Goal: Use online tool/utility: Utilize a website feature to perform a specific function

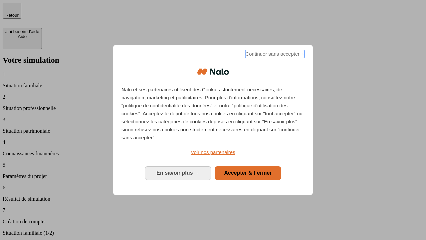
click at [274, 55] on span "Continuer sans accepter →" at bounding box center [275, 54] width 59 height 8
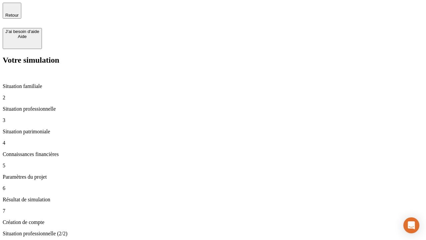
type input "70 000"
type input "1 000"
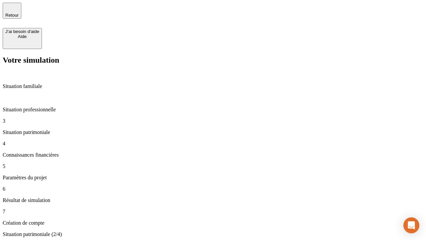
type input "800"
type input "6"
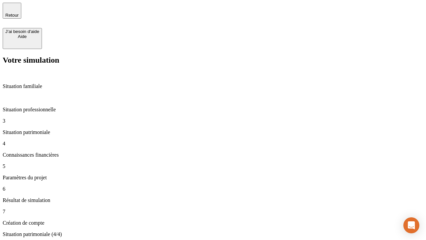
type input "400"
type input "3"
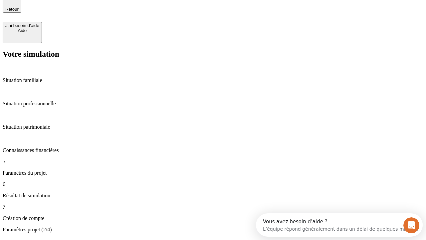
type input "35"
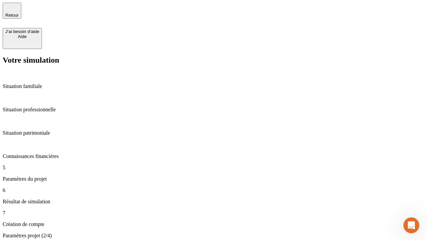
type input "500"
type input "640"
